Goal: Check status: Check status

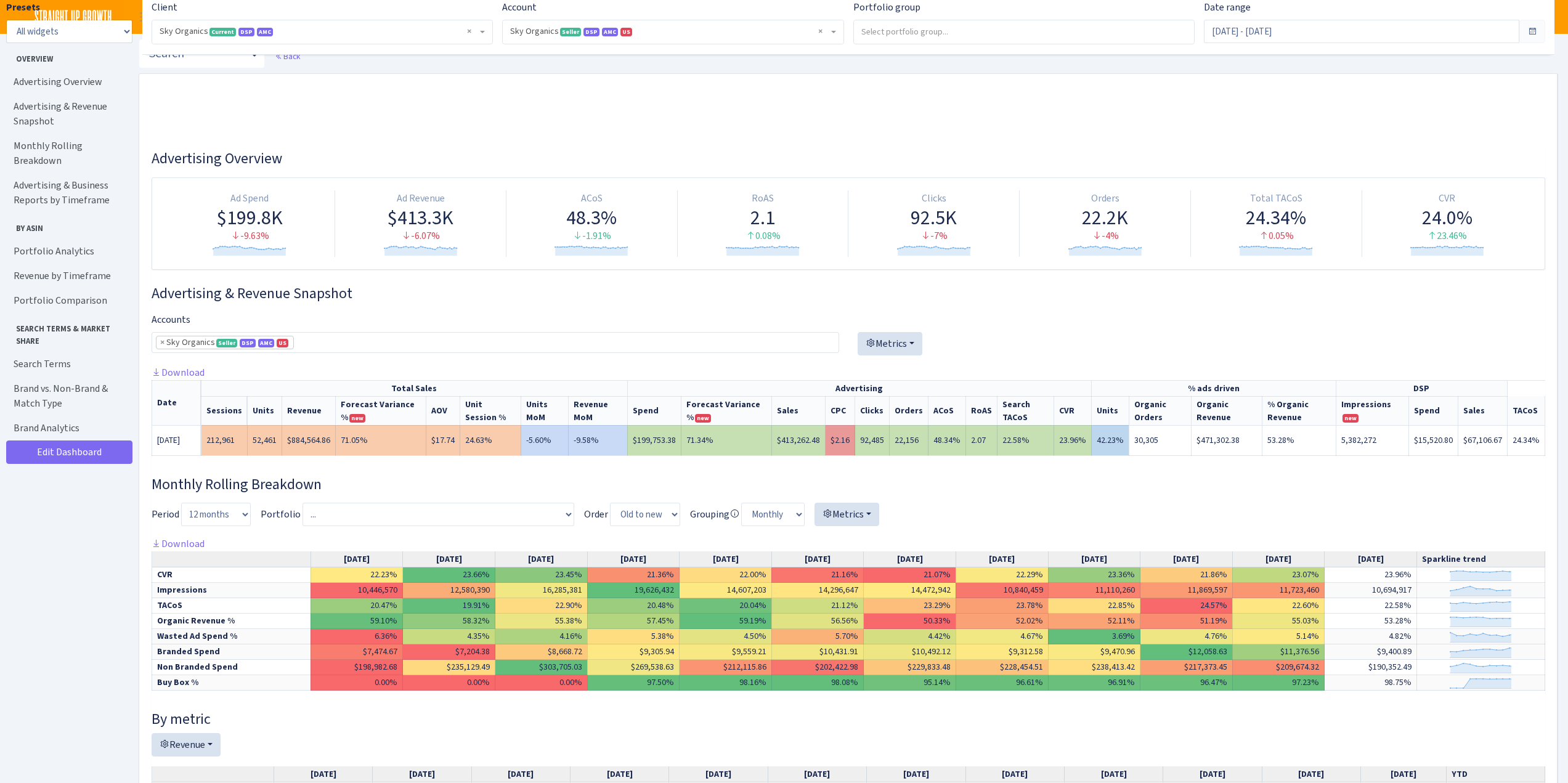
select select "[CREDIT_CARD_NUMBER]"
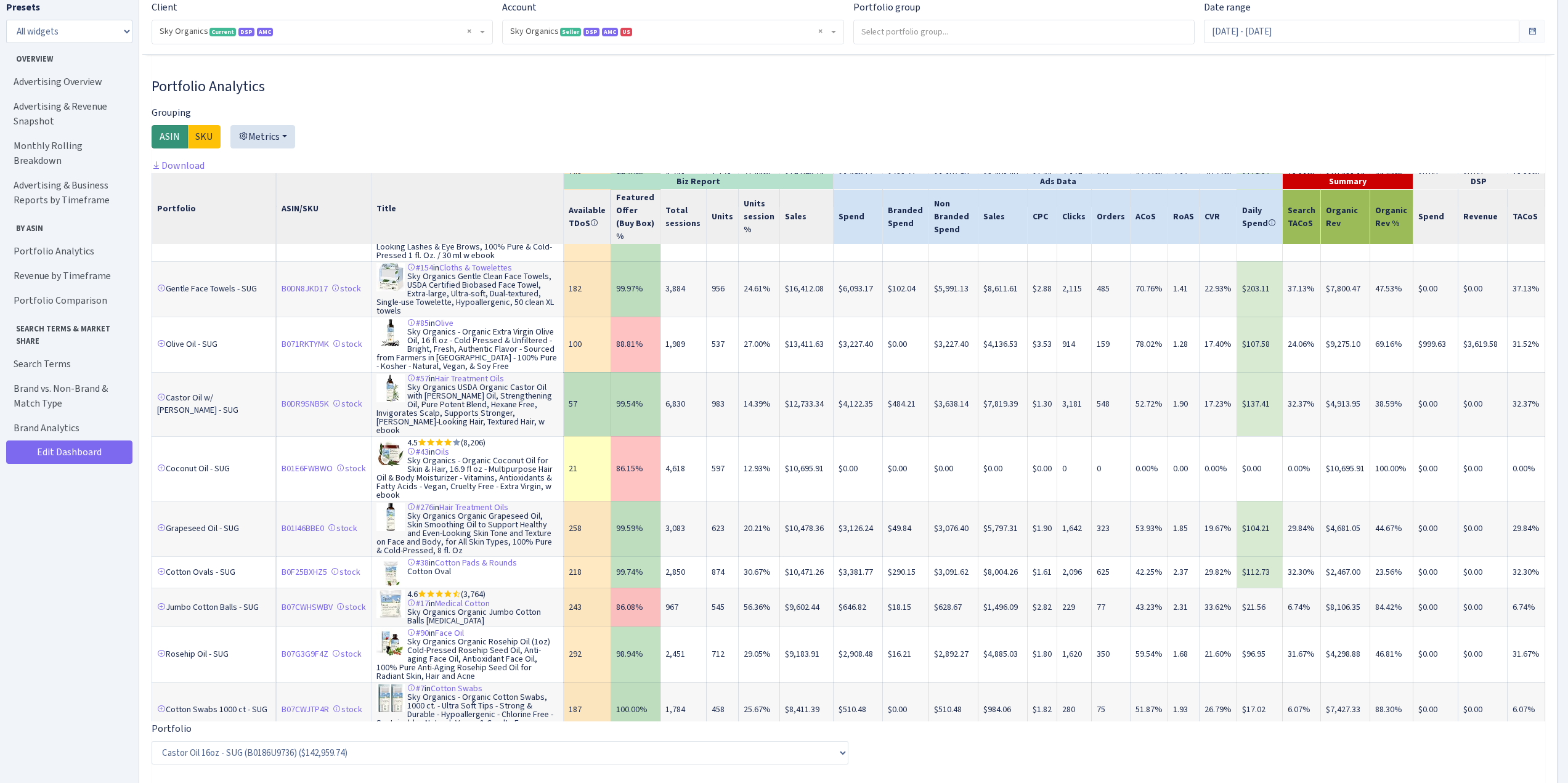
scroll to position [898, 0]
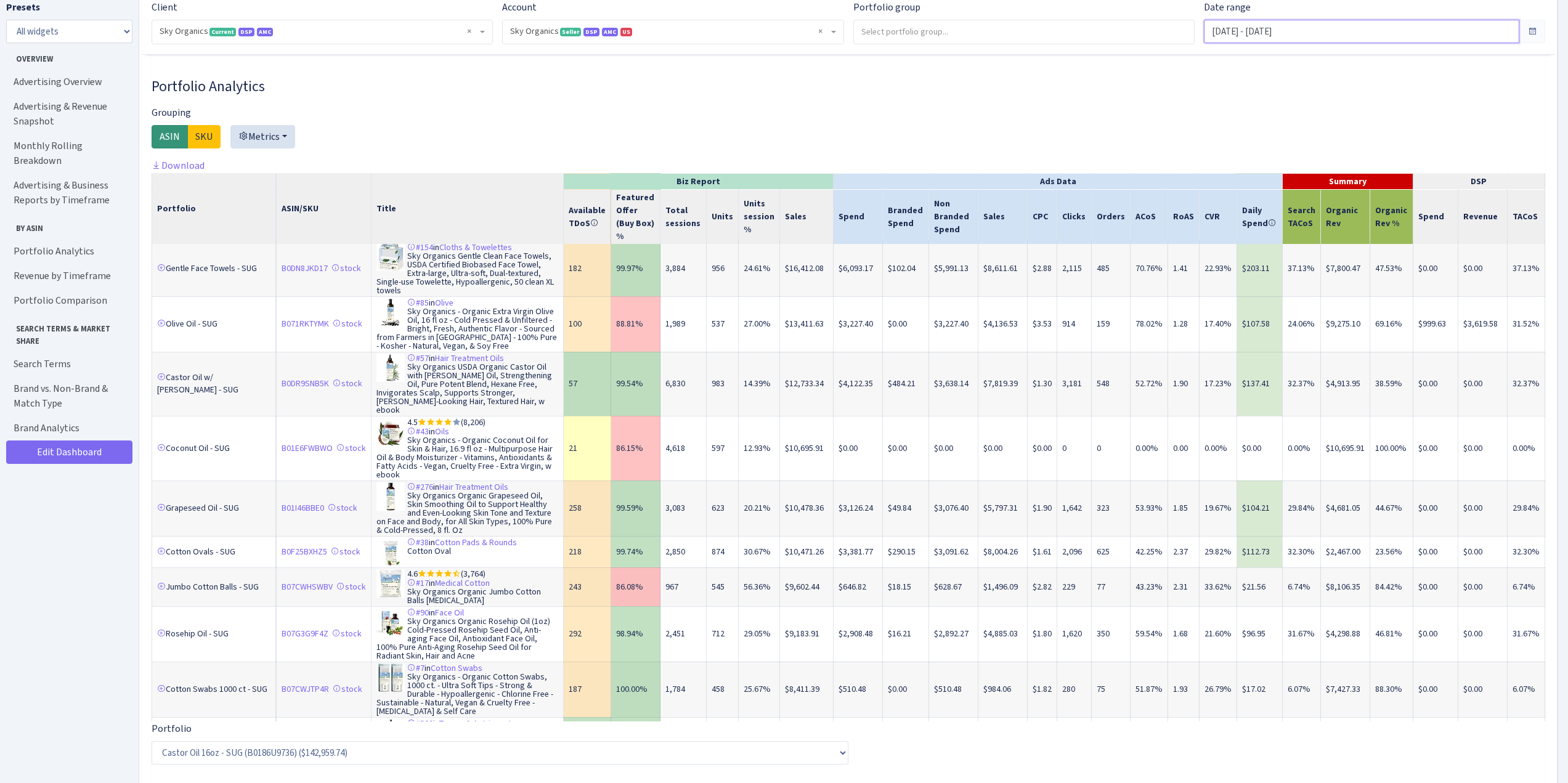
click at [1253, 27] on input "Aug 1, 2025 - Aug 31, 2025" at bounding box center [1361, 31] width 315 height 23
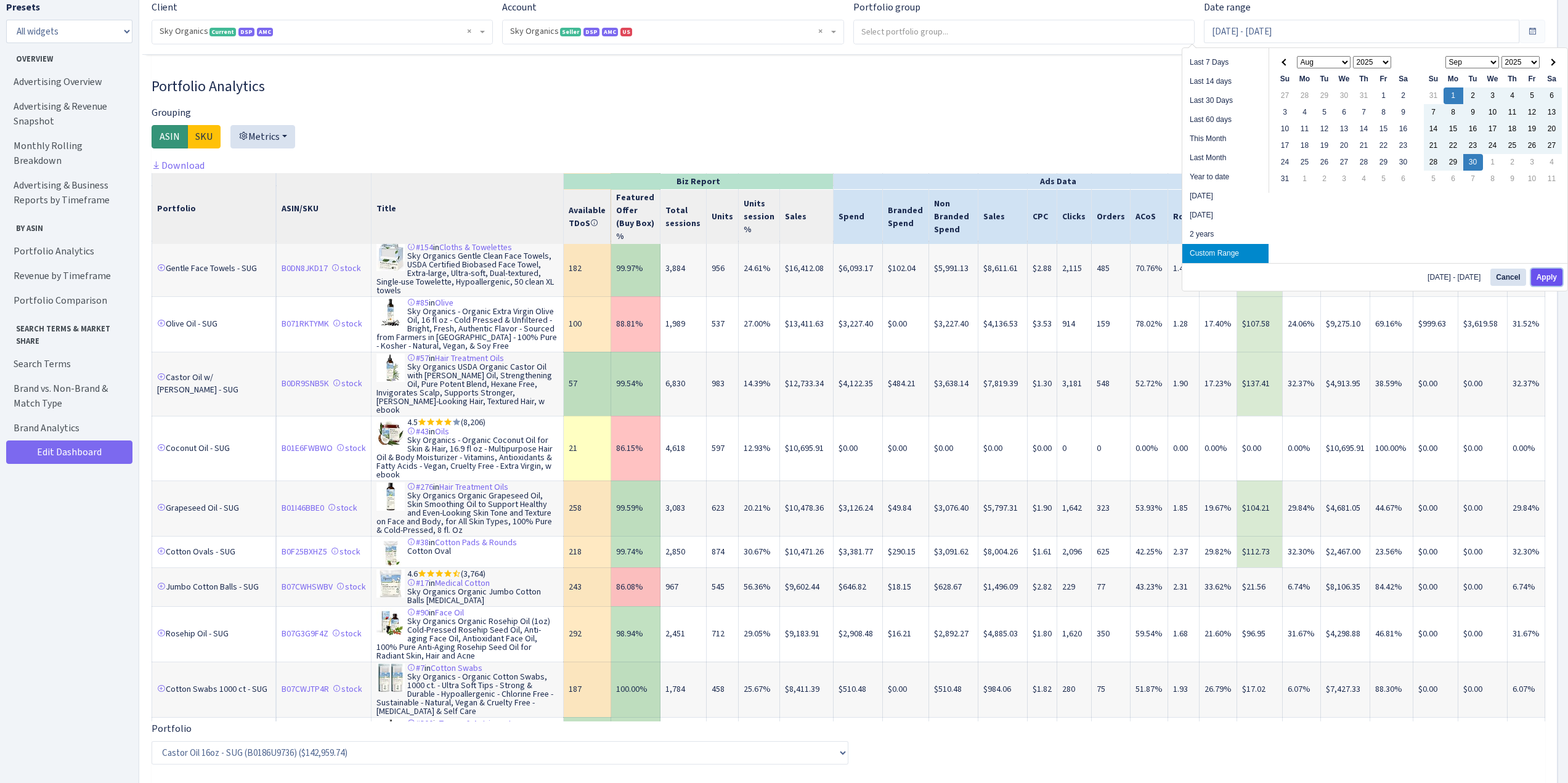
click at [1540, 276] on button "Apply" at bounding box center [1547, 277] width 32 height 17
type input "Sep 1, 2025 - Sep 30, 2025"
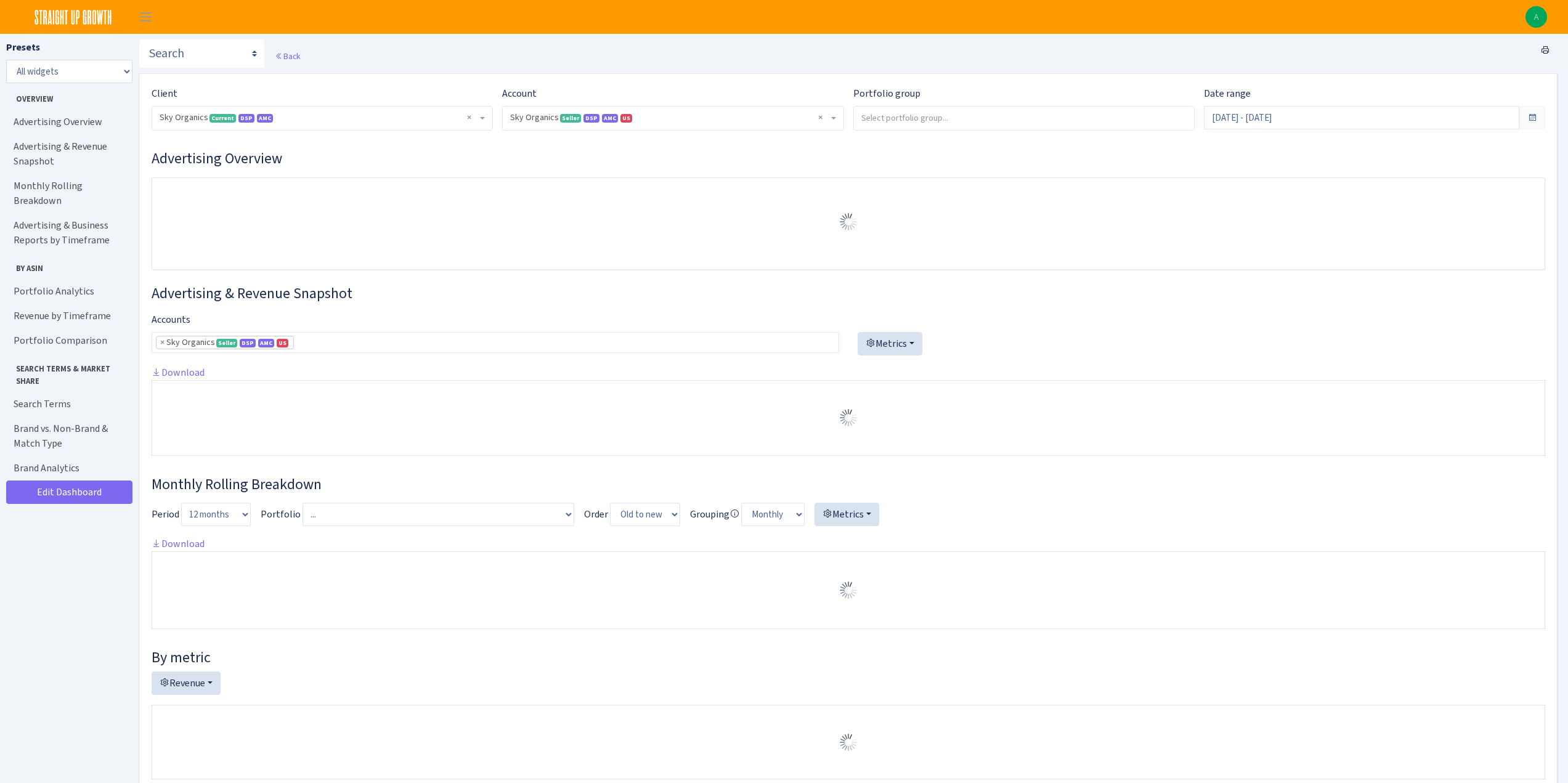
select select "[CREDIT_CARD_NUMBER]"
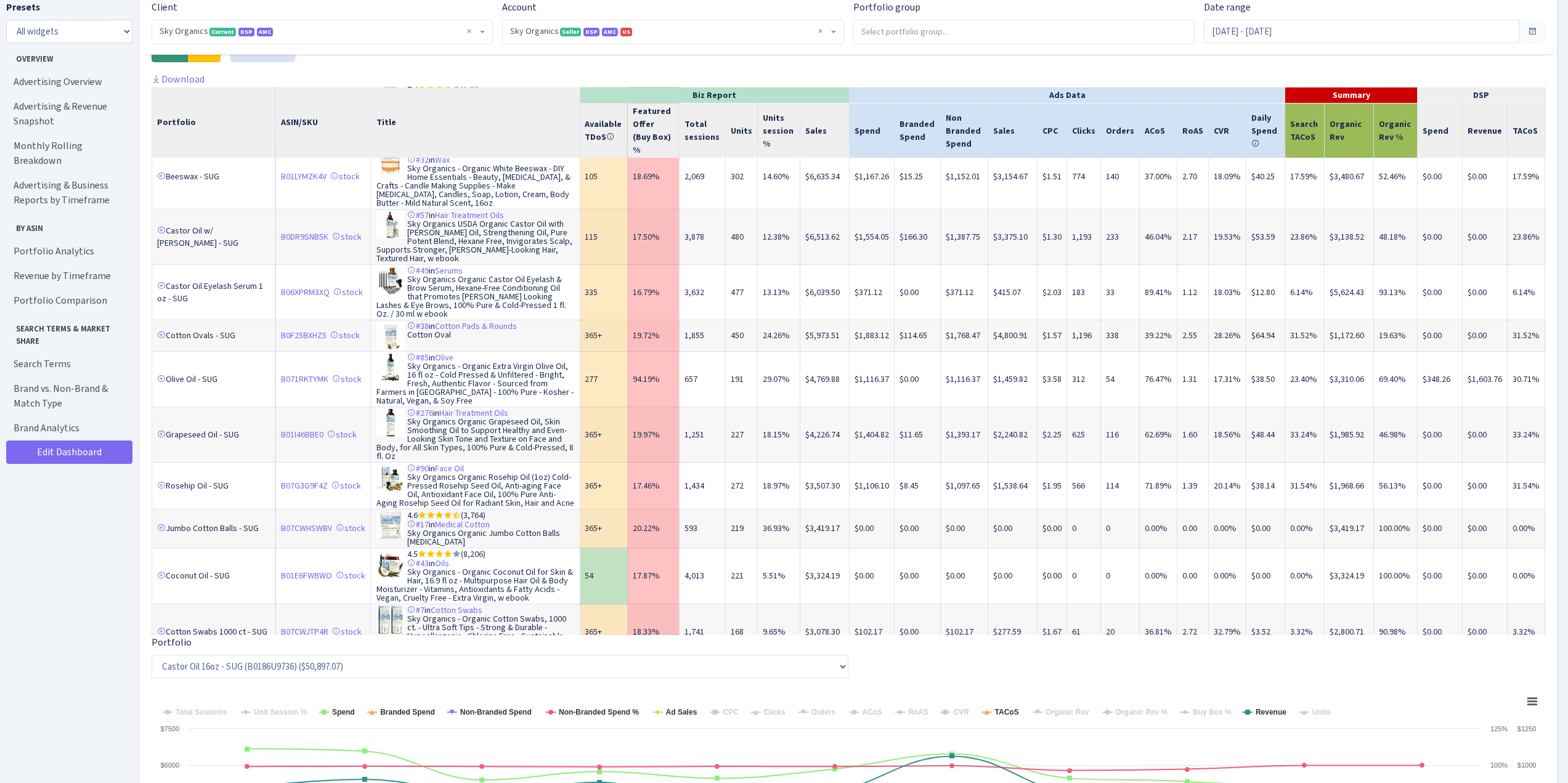
scroll to position [796, 0]
click at [1302, 27] on input "Sep 1, 2025 - Sep 30, 2025" at bounding box center [1361, 31] width 315 height 23
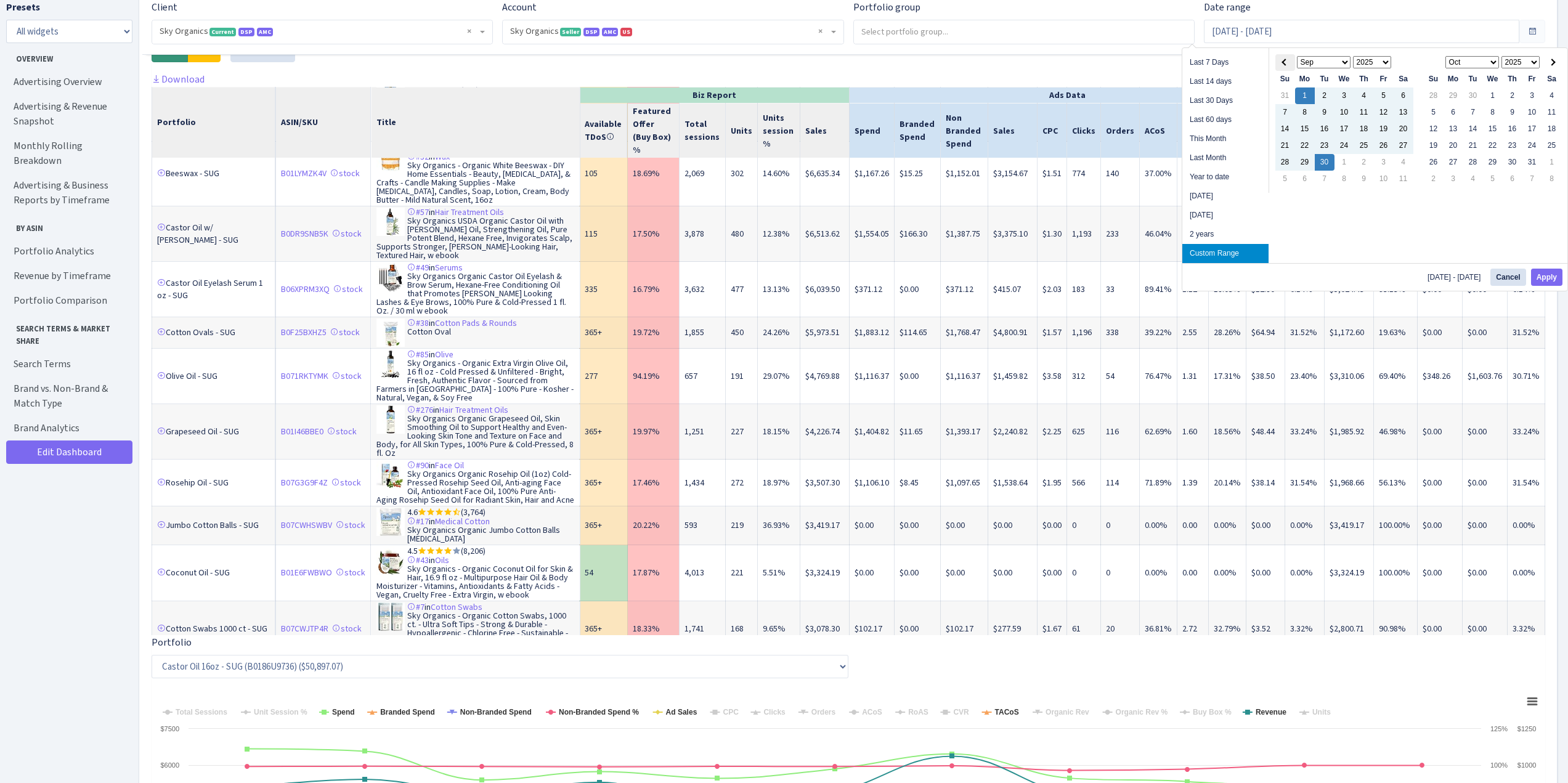
click at [1281, 59] on th at bounding box center [1285, 62] width 19 height 16
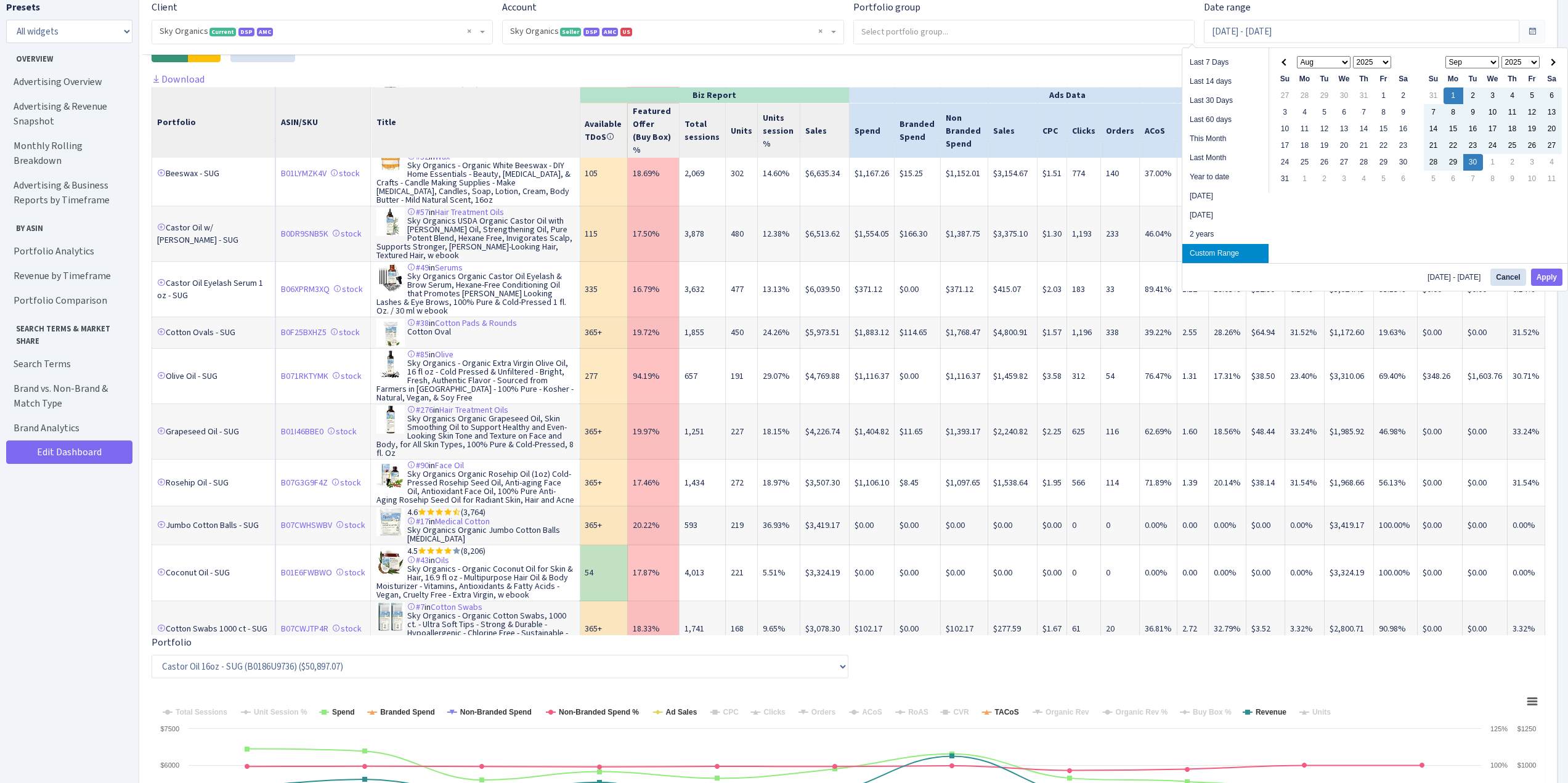
click at [1281, 59] on th at bounding box center [1285, 62] width 19 height 16
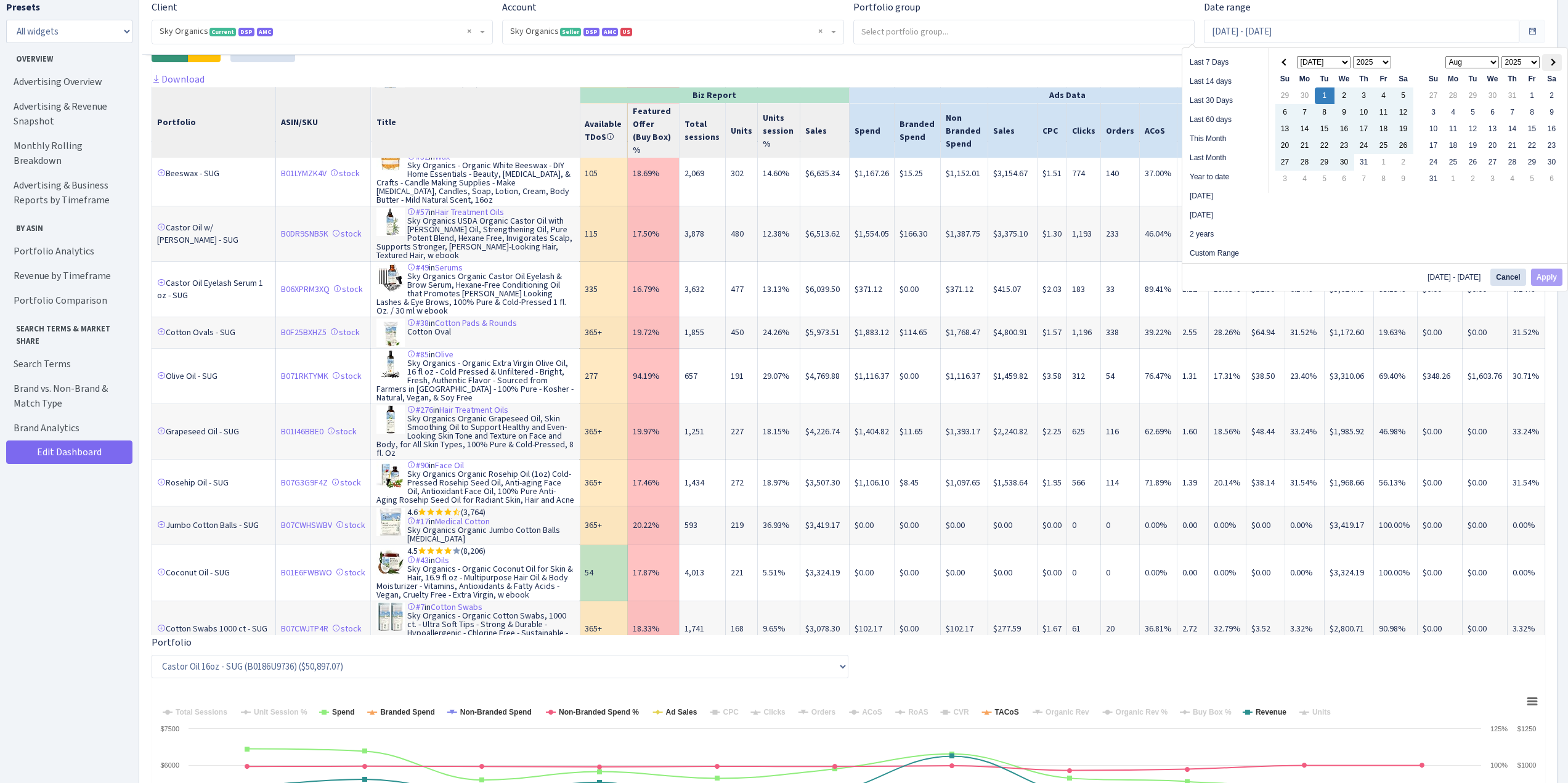
click at [1552, 66] on th at bounding box center [1552, 62] width 19 height 16
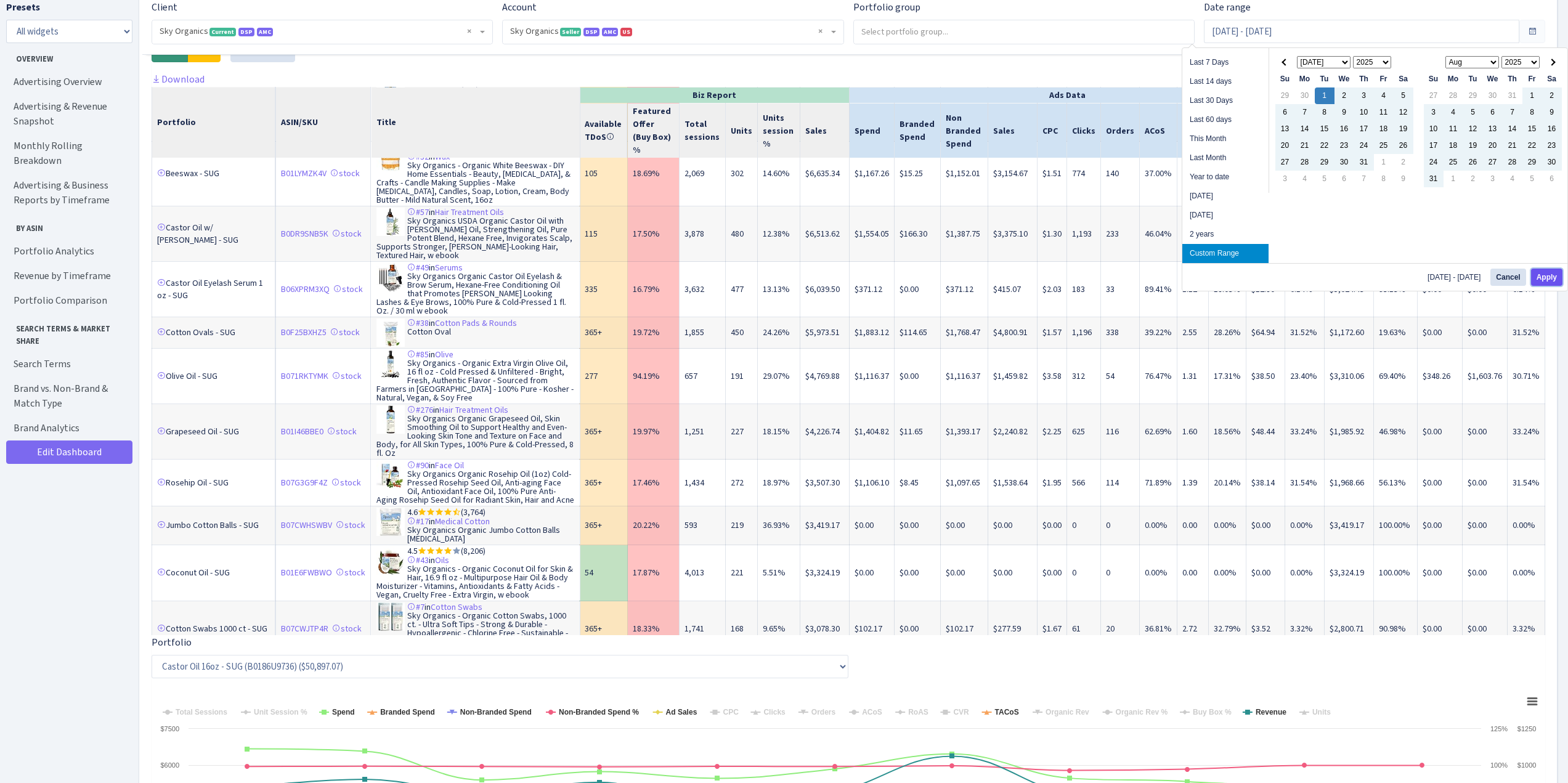
click at [1547, 275] on button "Apply" at bounding box center [1547, 277] width 32 height 17
type input "Jul 1, 2025 - Sep 30, 2025"
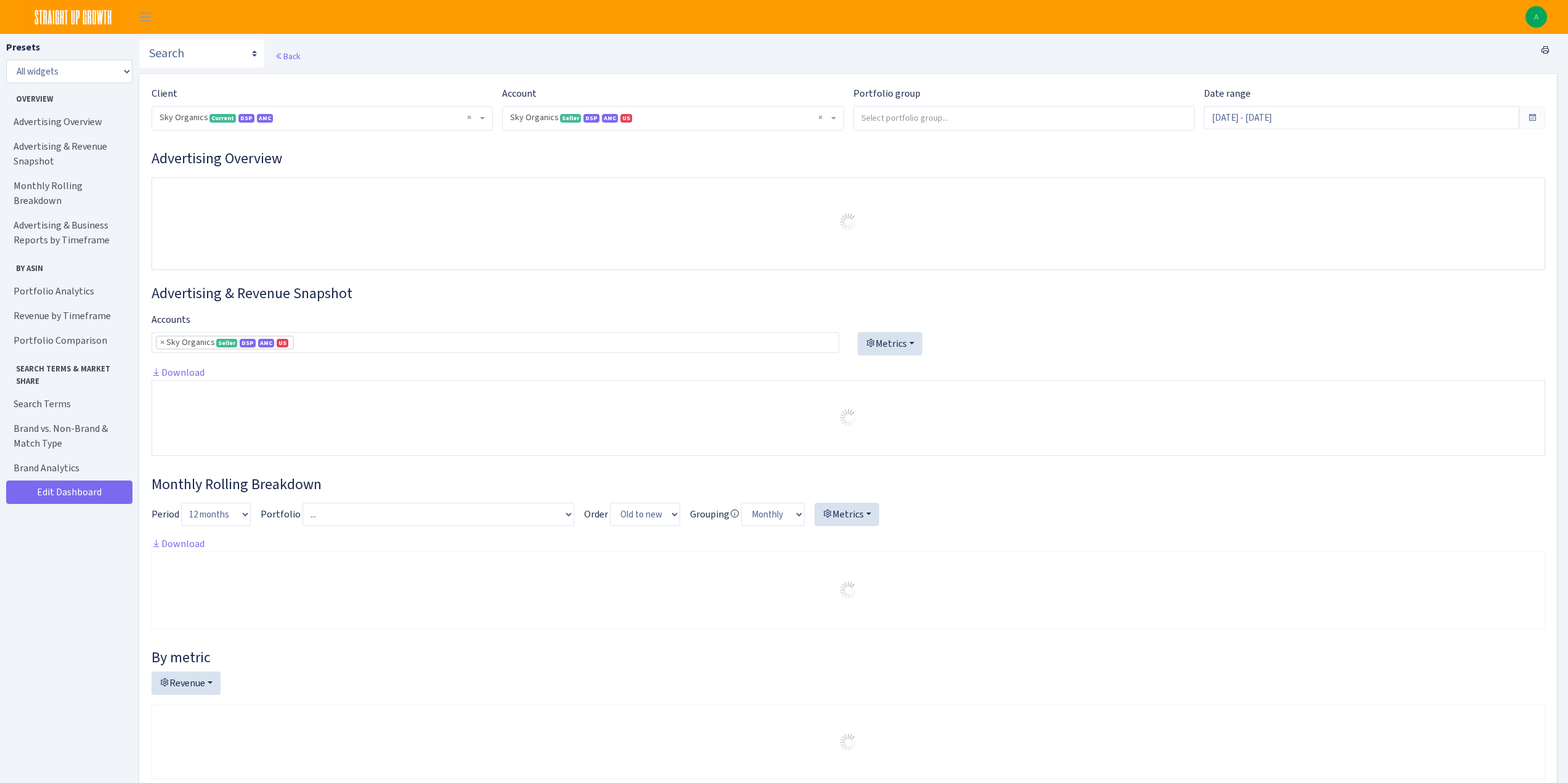
select select "[CREDIT_CARD_NUMBER]"
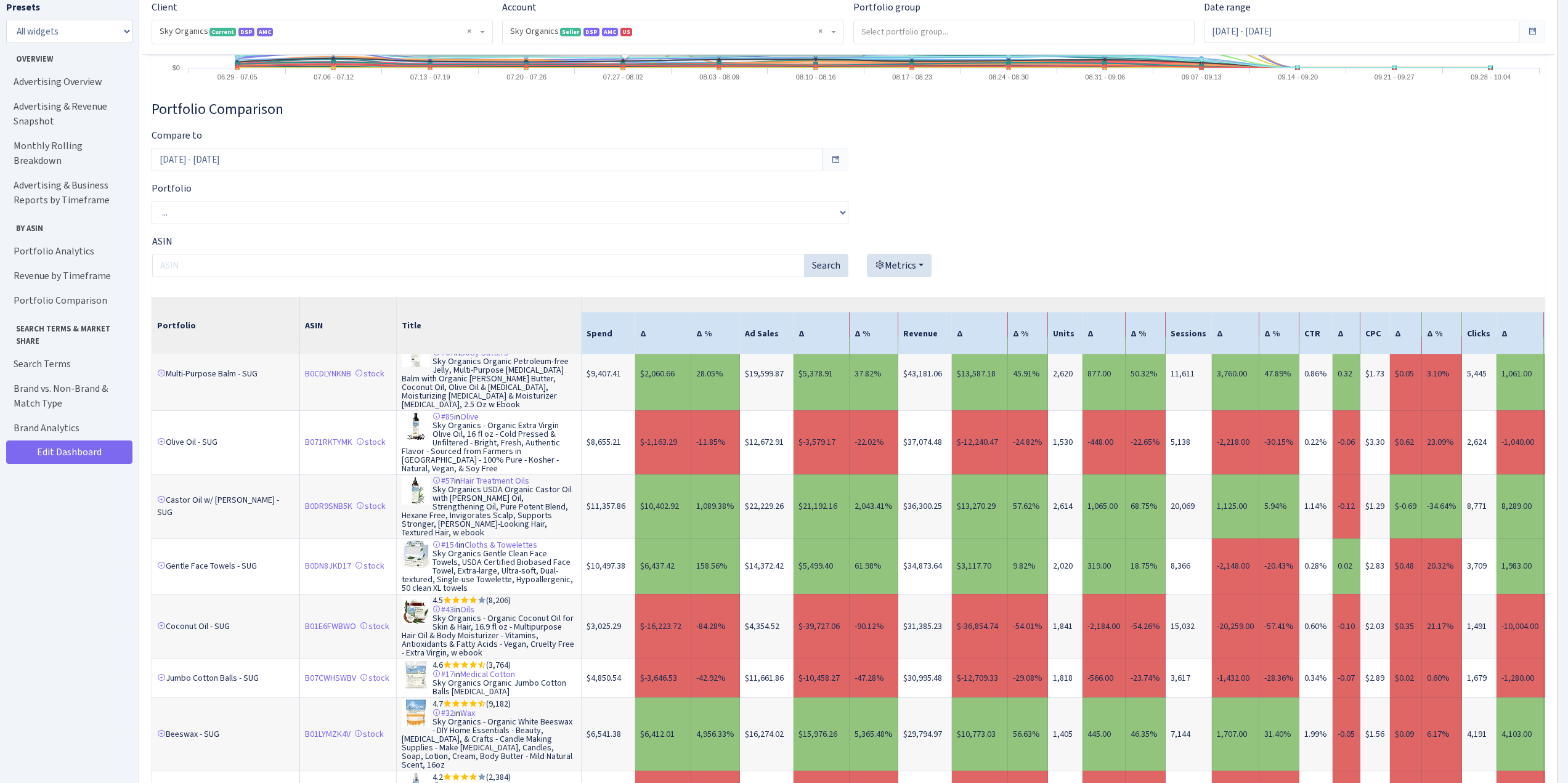
scroll to position [4867, 0]
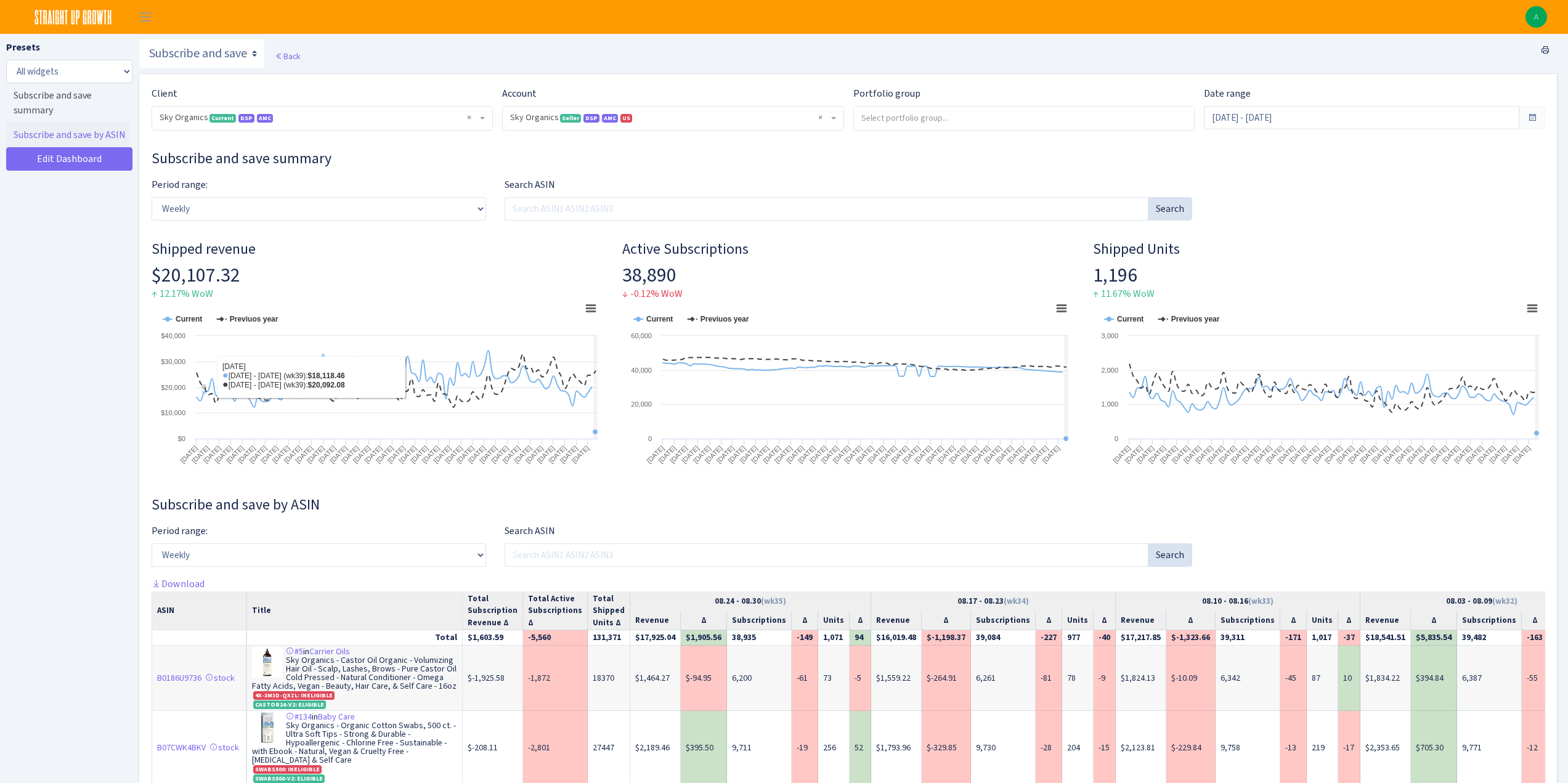
select select "[CREDIT_CARD_NUMBER]"
click at [162, 62] on select "Search DSP FBA Inventory Forecast Tracking Profitability Subscribe and save Pro…" at bounding box center [201, 53] width 127 height 30
select select "[URL][DOMAIN_NAME]"
click at [138, 39] on select "Search DSP FBA Inventory Forecast Tracking Profitability Subscribe and save Pro…" at bounding box center [201, 53] width 127 height 30
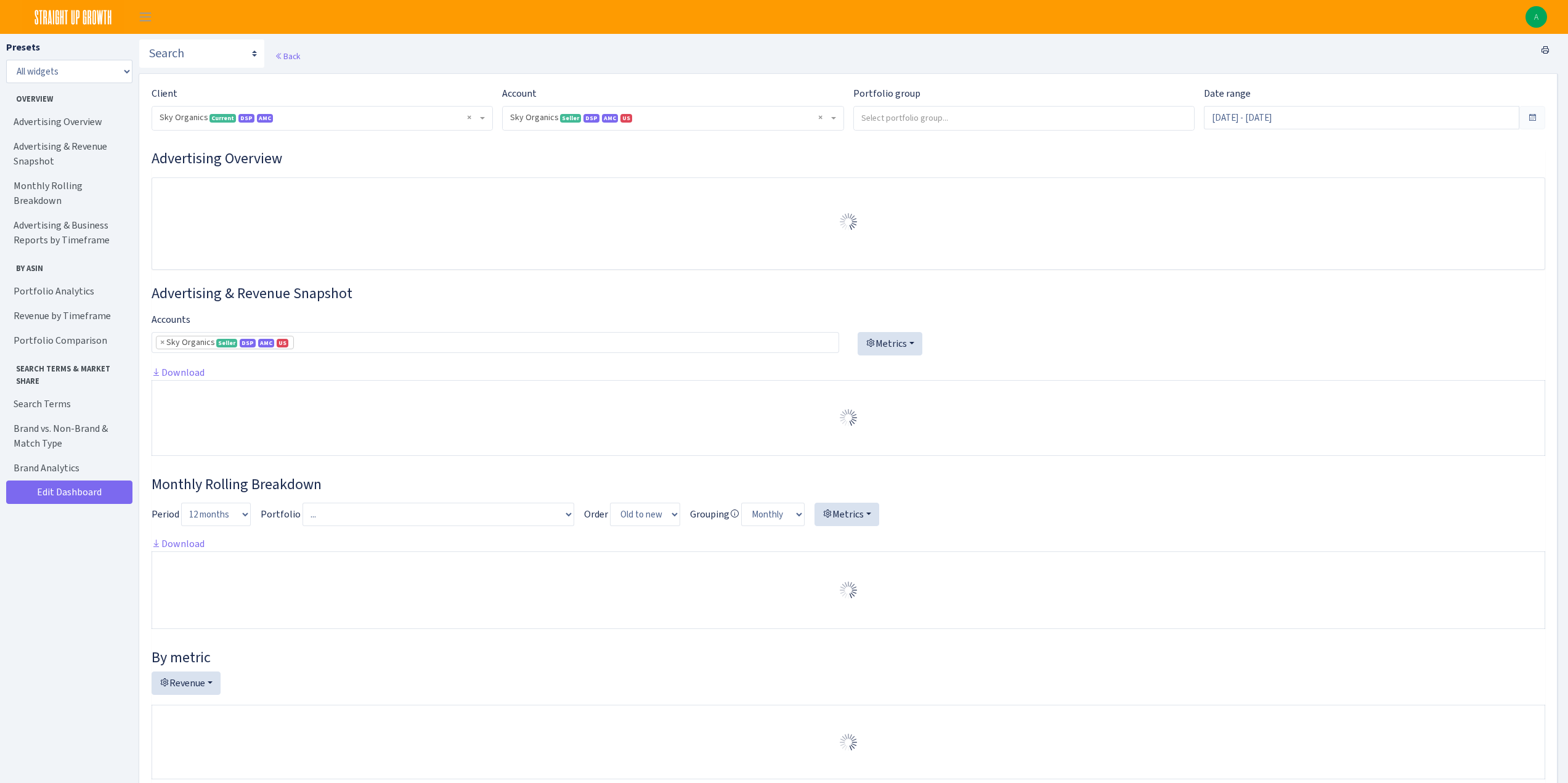
select select "[CREDIT_CARD_NUMBER]"
click at [903, 52] on div "Back" at bounding box center [848, 56] width 1419 height 35
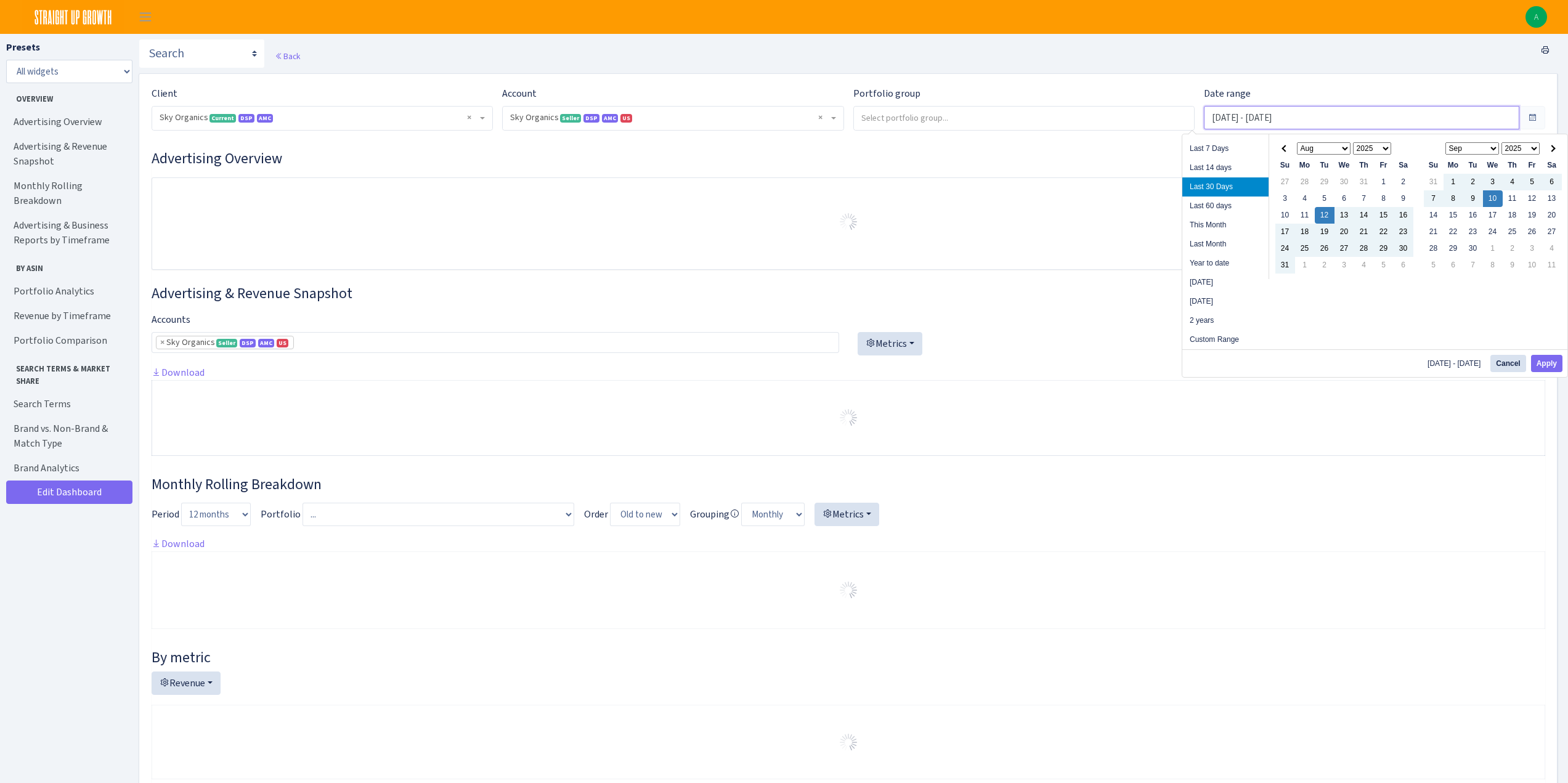
click at [1226, 119] on input "[DATE] - [DATE]" at bounding box center [1361, 118] width 315 height 23
click at [1288, 148] on span at bounding box center [1285, 148] width 7 height 7
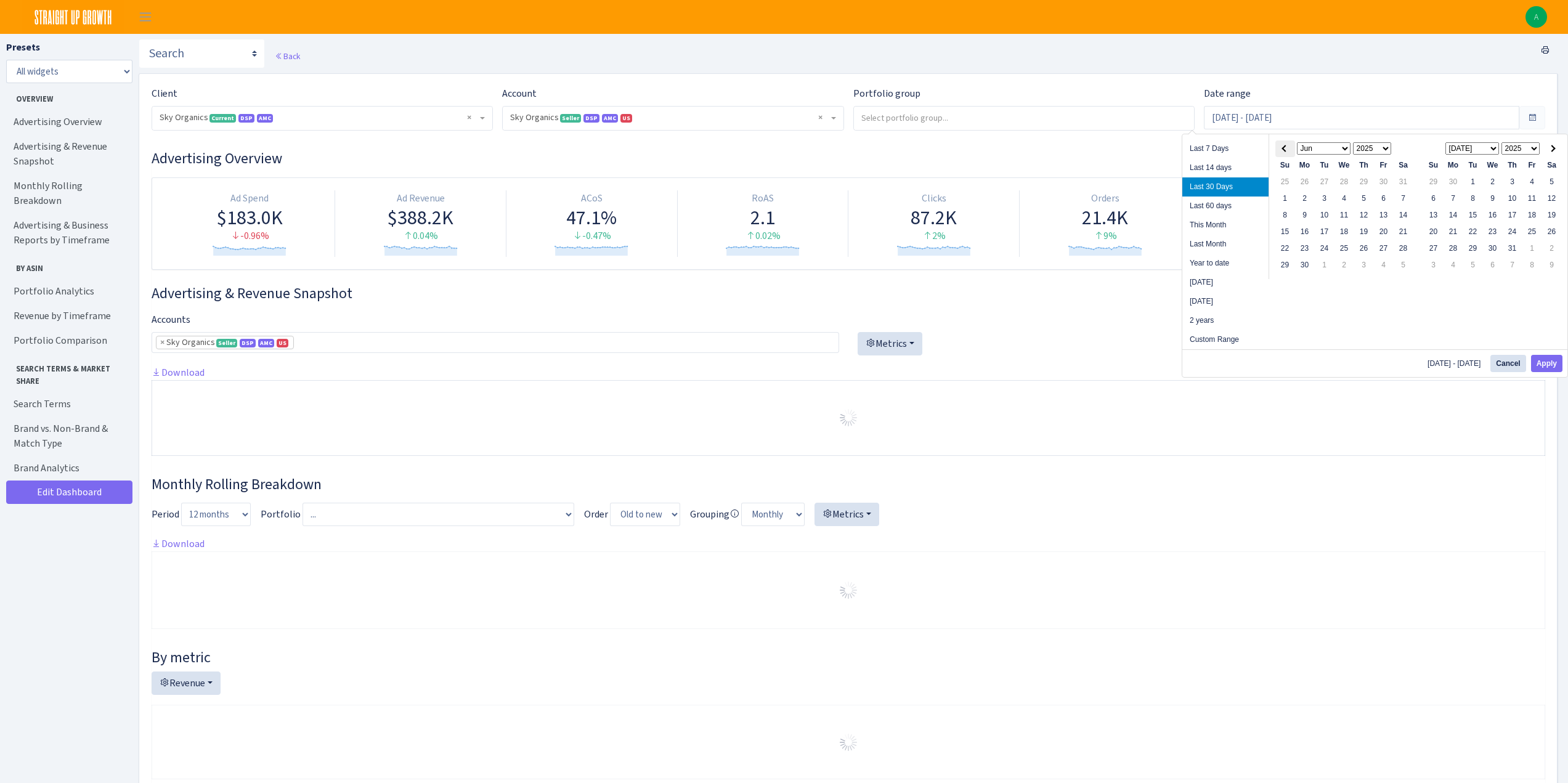
click at [1288, 149] on span at bounding box center [1285, 148] width 7 height 7
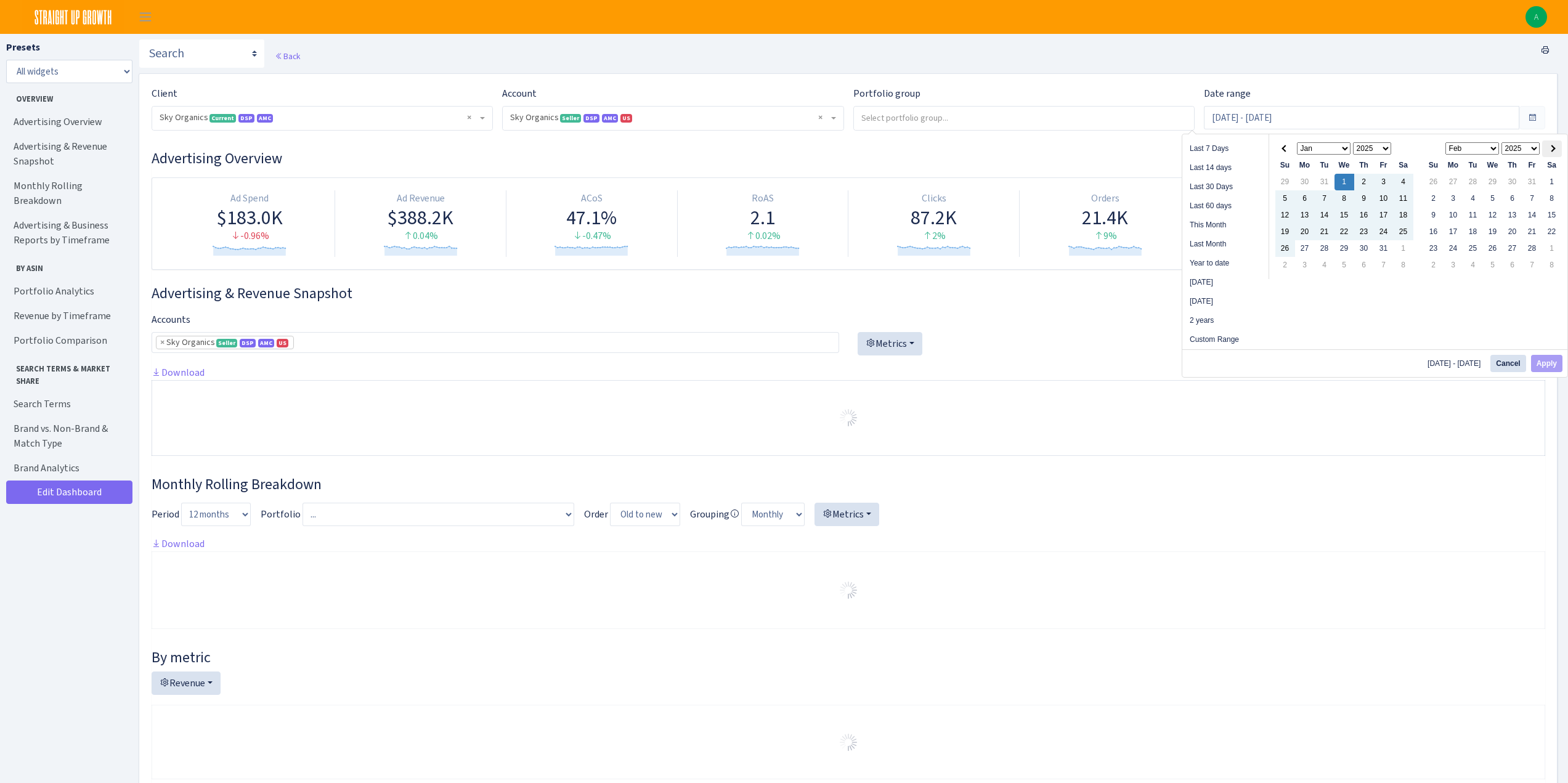
click at [1553, 148] on span at bounding box center [1552, 148] width 7 height 7
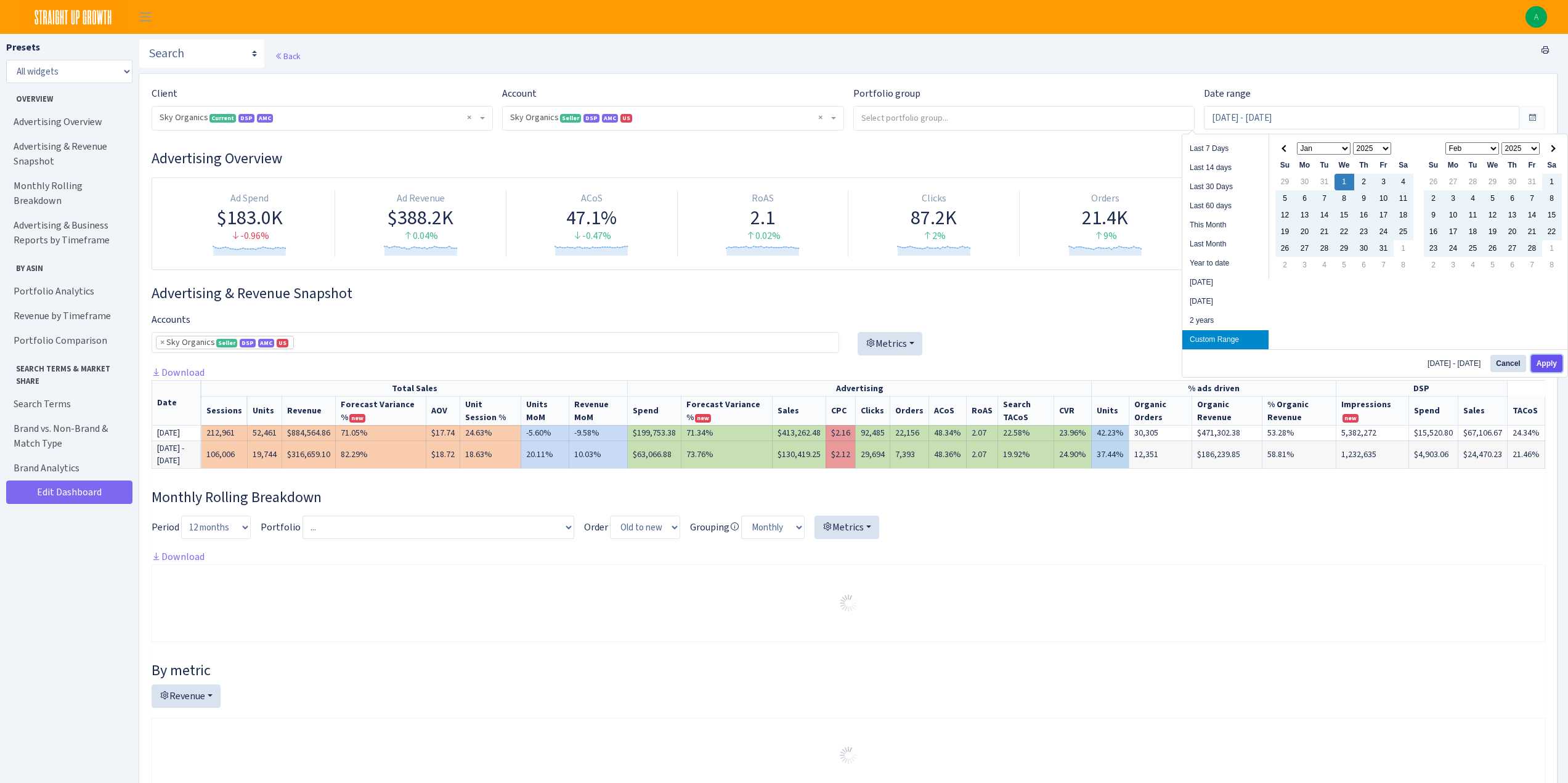
click at [1547, 364] on button "Apply" at bounding box center [1547, 363] width 32 height 17
type input "[DATE] - [DATE]"
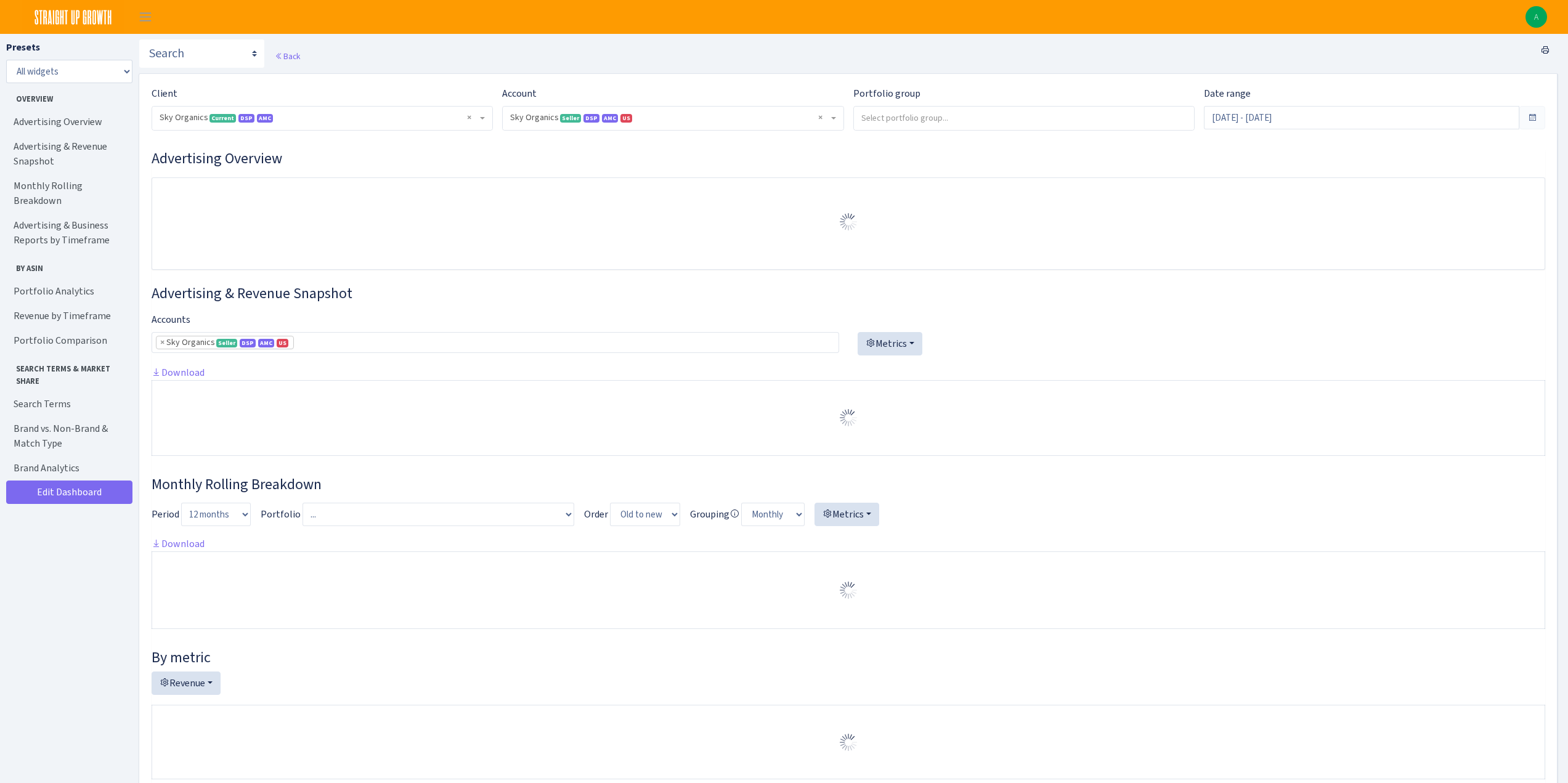
select select "[CREDIT_CARD_NUMBER]"
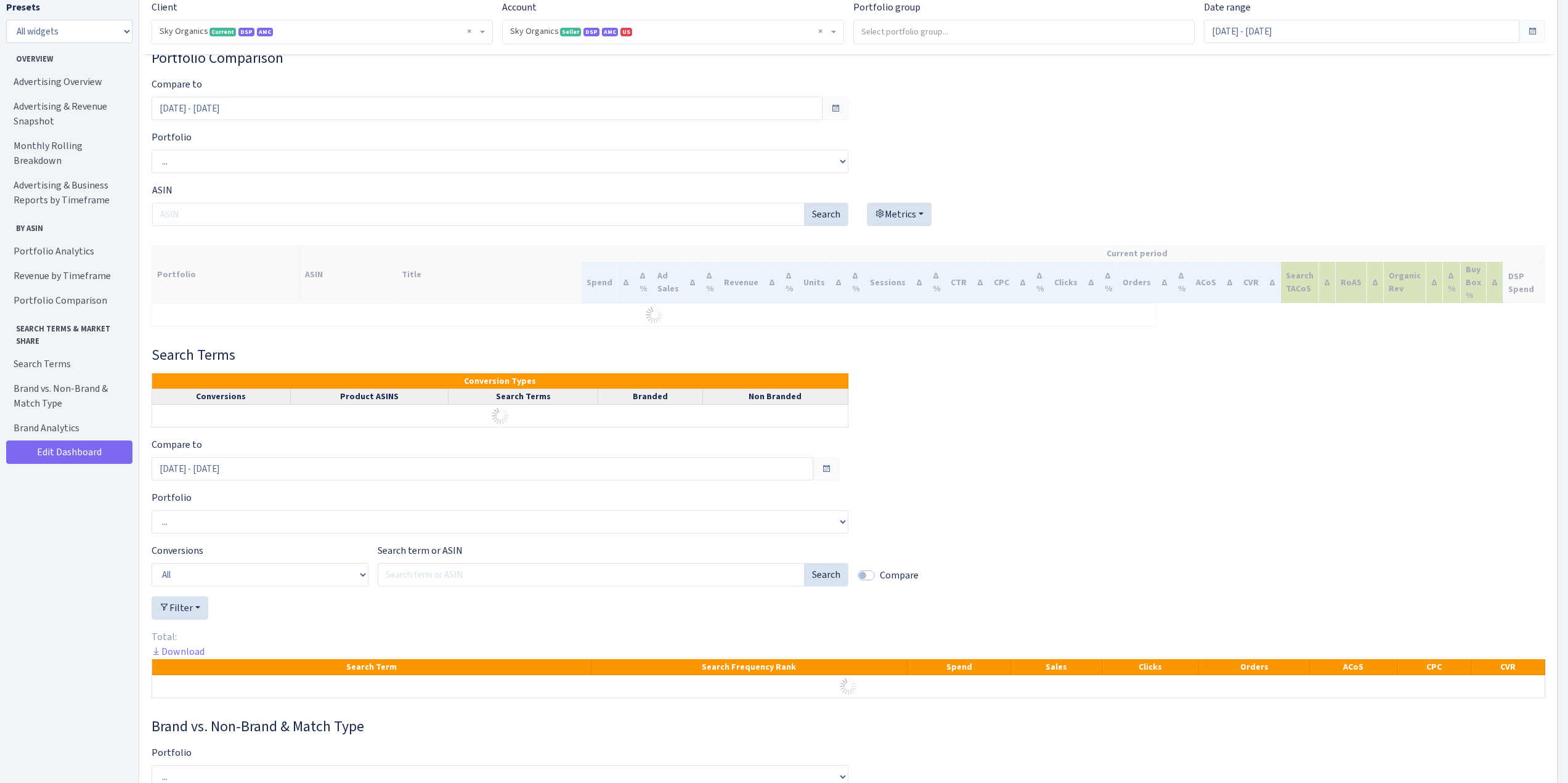
scroll to position [2157, 0]
